Goal: Navigation & Orientation: Find specific page/section

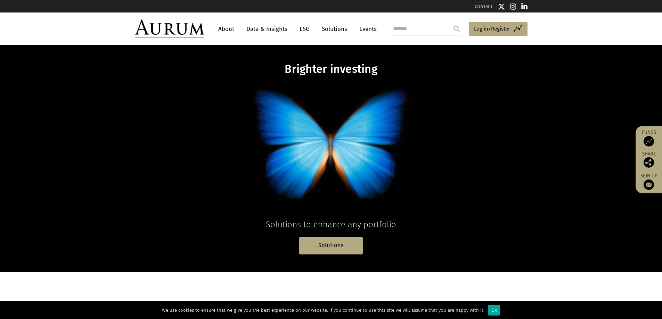
click at [329, 27] on link "Solutions" at bounding box center [334, 29] width 32 height 13
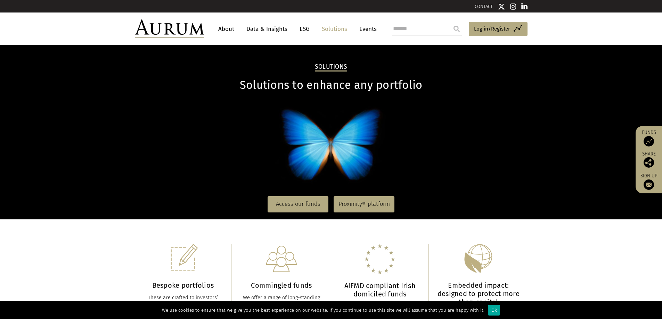
click at [370, 28] on link "Events" at bounding box center [366, 29] width 21 height 13
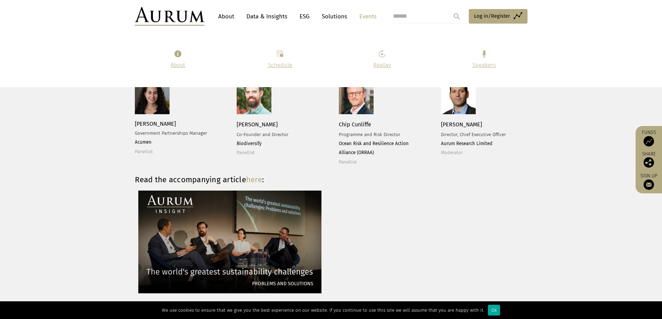
scroll to position [1676, 0]
